Goal: Transaction & Acquisition: Purchase product/service

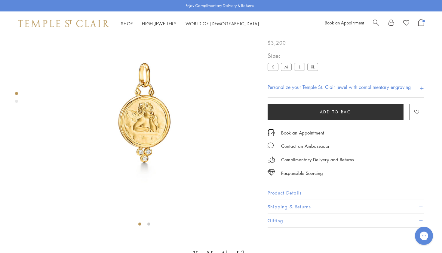
click at [421, 23] on span "Open Shopping Bag" at bounding box center [422, 22] width 6 height 7
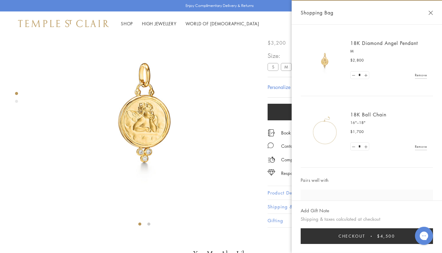
click at [419, 74] on link "Remove" at bounding box center [421, 75] width 12 height 7
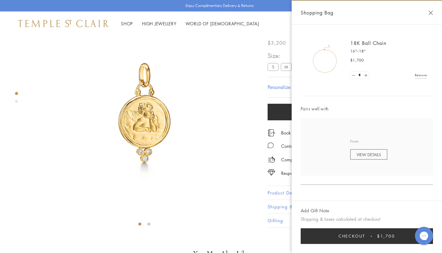
click at [431, 12] on button "Close Shopping Bag" at bounding box center [431, 13] width 5 height 5
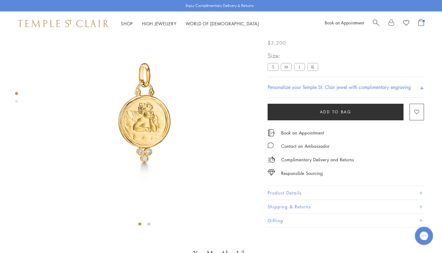
click at [299, 70] on label "L" at bounding box center [299, 67] width 11 height 8
click at [300, 120] on button "Add to bag" at bounding box center [336, 112] width 136 height 17
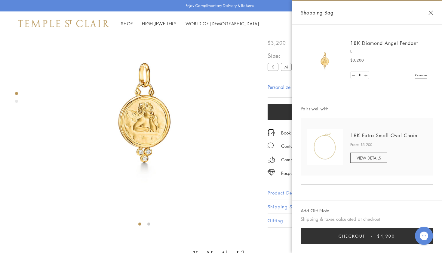
click at [324, 60] on img at bounding box center [325, 60] width 36 height 36
click at [364, 45] on link "18K Diamond Angel Pendant" at bounding box center [385, 43] width 68 height 7
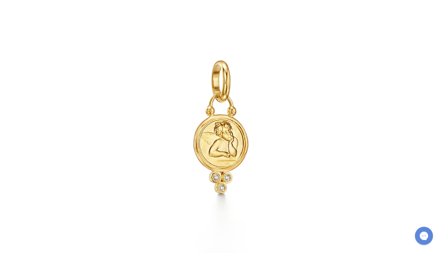
scroll to position [36, 0]
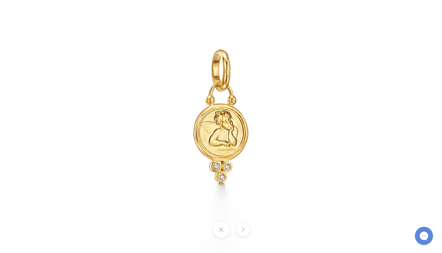
click at [281, 144] on img at bounding box center [221, 116] width 352 height 352
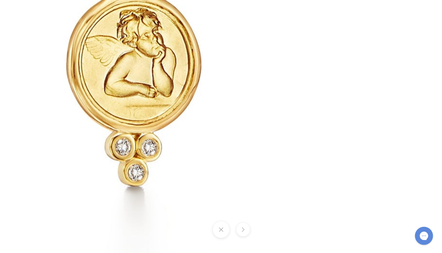
click at [221, 230] on button at bounding box center [221, 229] width 17 height 17
click at [222, 230] on button at bounding box center [221, 229] width 17 height 17
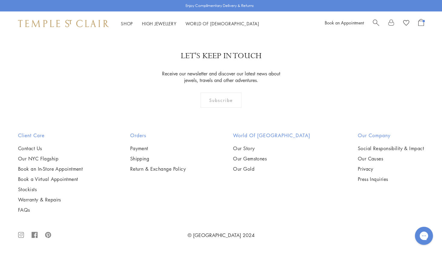
scroll to position [1289, 0]
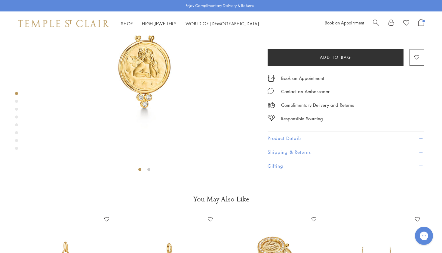
scroll to position [89, 0]
click at [294, 146] on button "Product Details" at bounding box center [346, 139] width 157 height 14
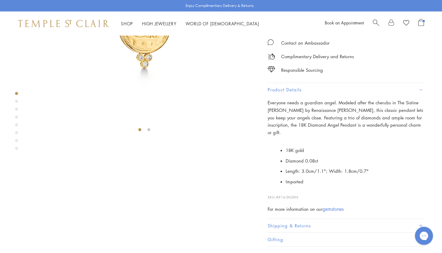
scroll to position [98, 0]
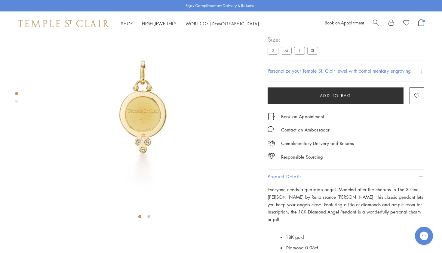
scroll to position [39, 0]
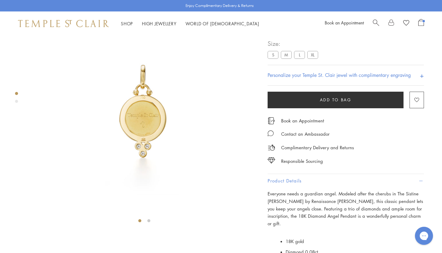
click at [297, 58] on label "L" at bounding box center [299, 55] width 11 height 8
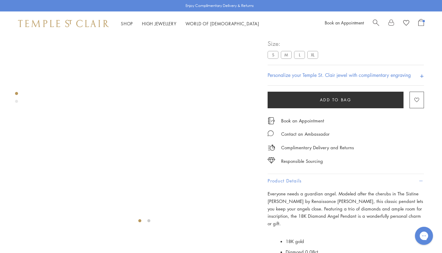
scroll to position [36, 0]
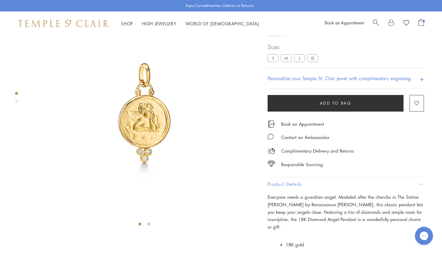
click at [419, 24] on span "Open Shopping Bag" at bounding box center [422, 22] width 6 height 7
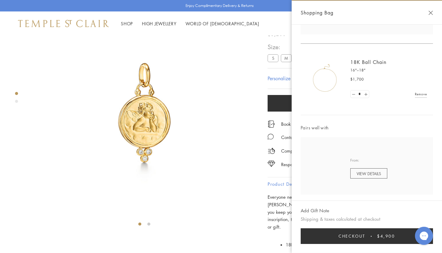
scroll to position [141, 0]
click at [339, 238] on span "Checkout" at bounding box center [352, 235] width 27 height 7
